Goal: Complete application form

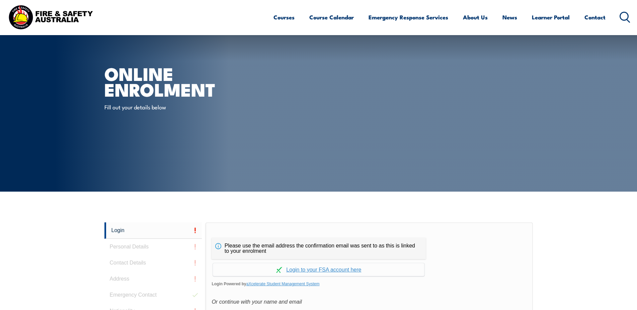
scroll to position [189, 0]
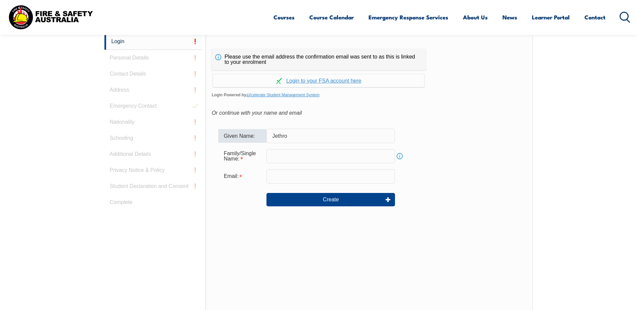
type input "Jethro"
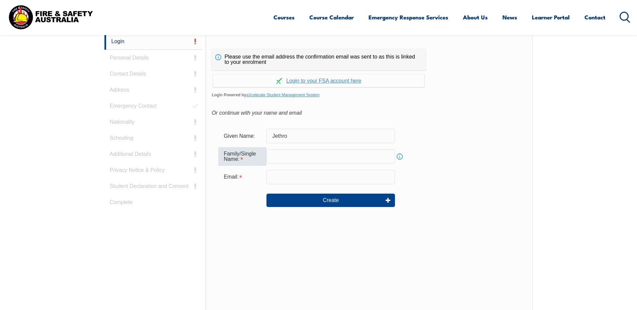
type input "<"
type input "[PERSON_NAME]"
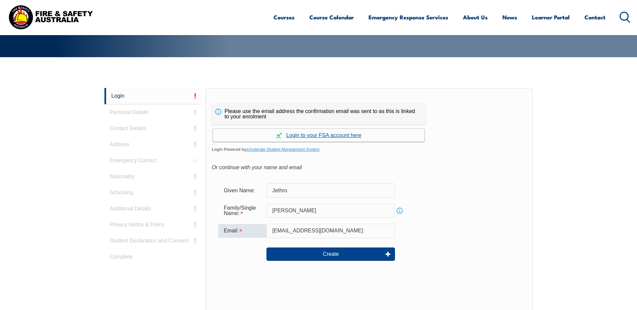
scroll to position [121, 0]
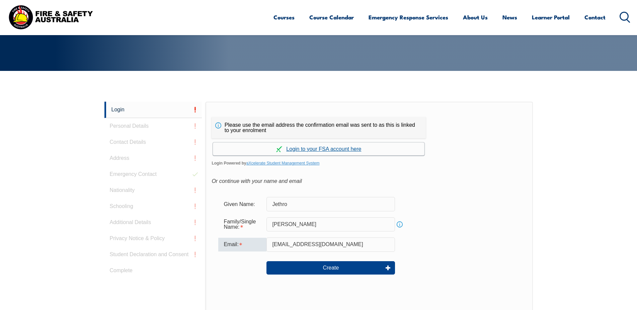
type input "jmcbride2008@hotmail.com"
click at [353, 152] on link "Continue with aXcelerate" at bounding box center [318, 149] width 211 height 13
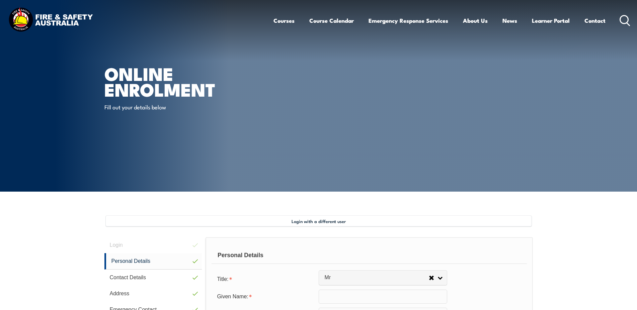
select select "Mr"
type input "Jethro"
type input "[PERSON_NAME]"
type input "[DATE]"
type input "6FNHNU3TZQ"
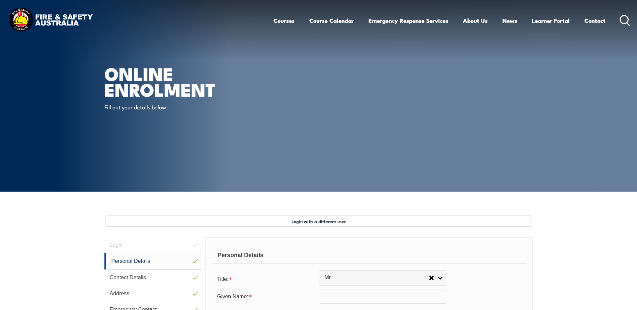
select select "M"
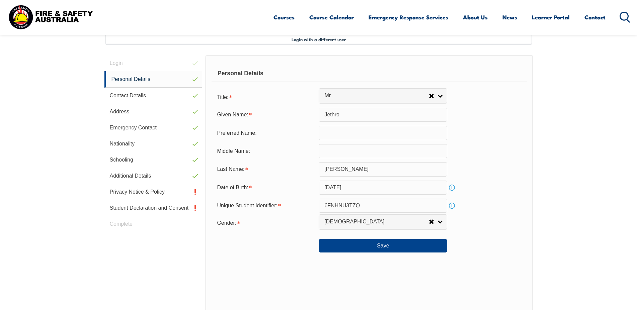
scroll to position [182, 0]
click at [375, 252] on button "Save" at bounding box center [383, 245] width 128 height 13
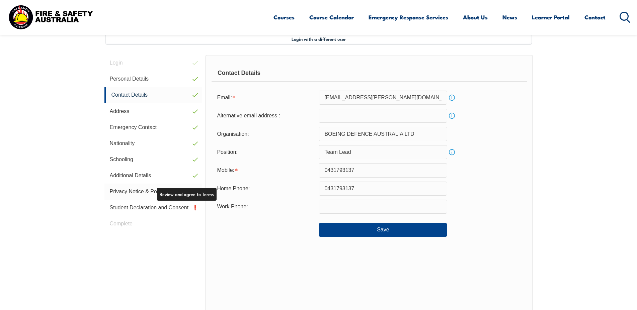
click at [144, 191] on link "Privacy Notice & Policy" at bounding box center [153, 192] width 98 height 16
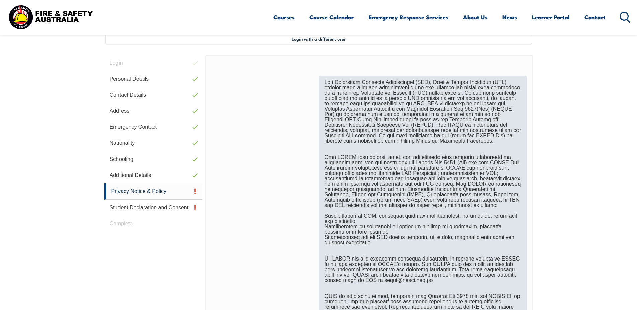
scroll to position [387, 0]
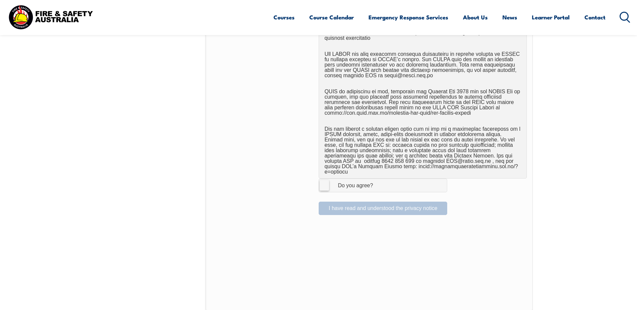
click at [320, 179] on label "I Agree Do you agree?" at bounding box center [383, 185] width 128 height 13
click at [378, 179] on input "I Agree Do you agree?" at bounding box center [383, 185] width 11 height 13
checkbox input "true"
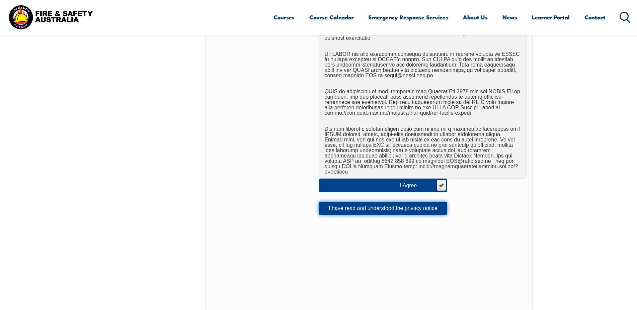
click at [351, 203] on button "I have read and understood the privacy notice" at bounding box center [383, 208] width 128 height 13
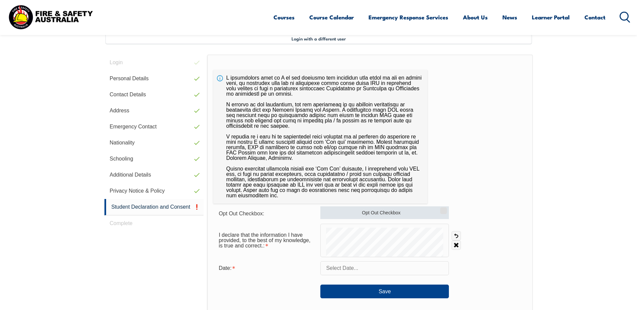
scroll to position [182, 0]
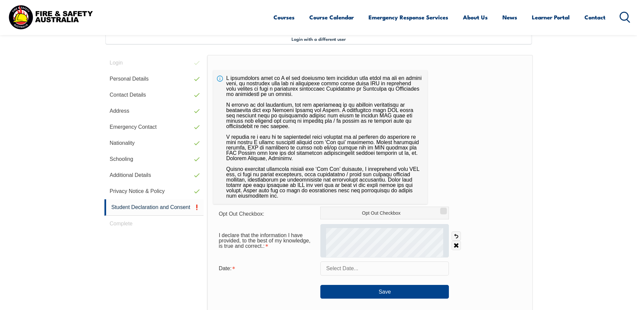
drag, startPoint x: 454, startPoint y: 243, endPoint x: 445, endPoint y: 242, distance: 9.7
click at [454, 243] on link "Clear" at bounding box center [455, 245] width 9 height 9
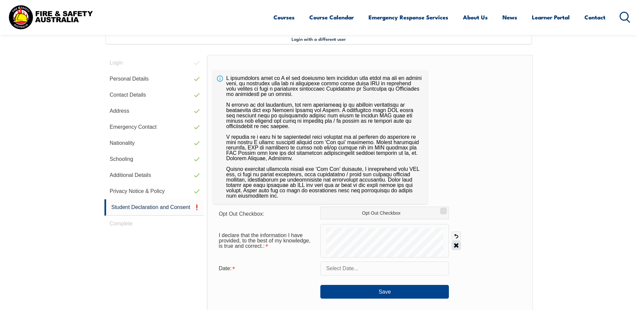
click at [454, 245] on link "Clear" at bounding box center [455, 245] width 9 height 9
click at [456, 246] on link "Clear" at bounding box center [455, 245] width 9 height 9
click at [371, 266] on input "text" at bounding box center [384, 269] width 128 height 14
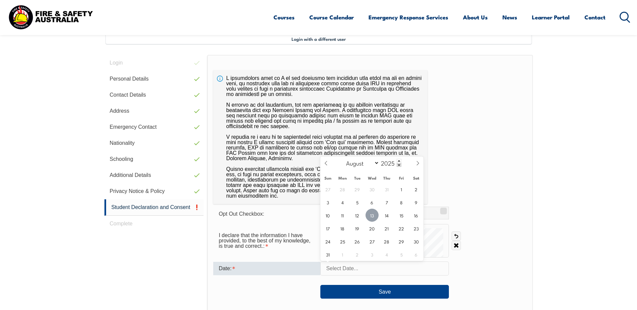
click at [371, 219] on span "13" at bounding box center [371, 215] width 13 height 13
type input "[DATE]"
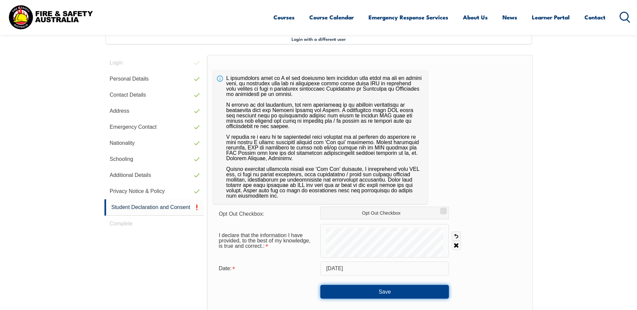
click at [386, 296] on button "Save" at bounding box center [384, 291] width 128 height 13
